Goal: Task Accomplishment & Management: Use online tool/utility

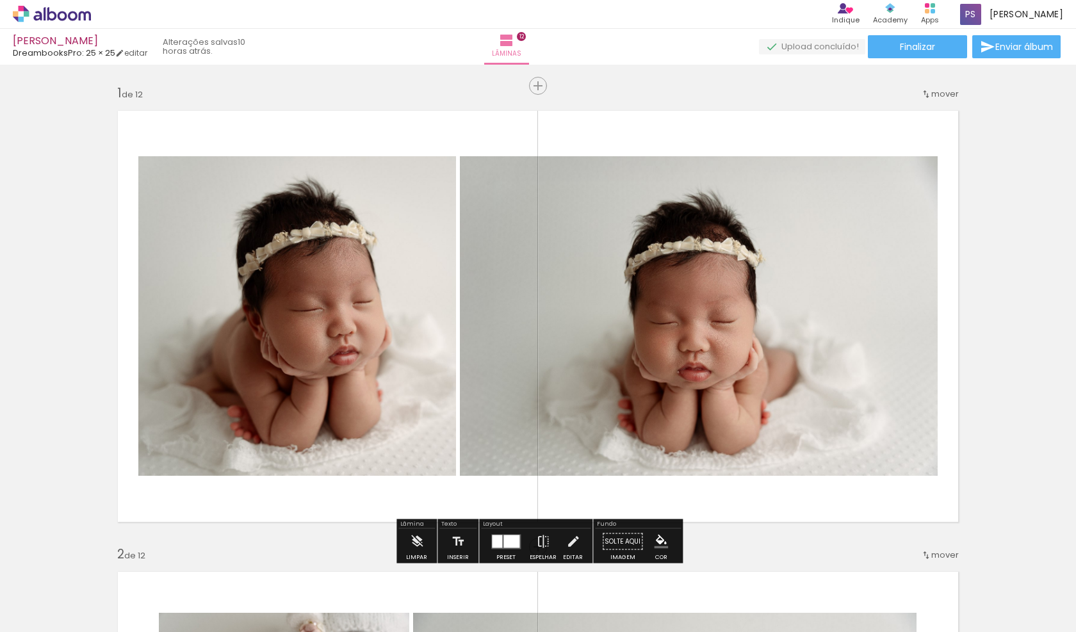
scroll to position [0, 1244]
